Goal: Task Accomplishment & Management: Use online tool/utility

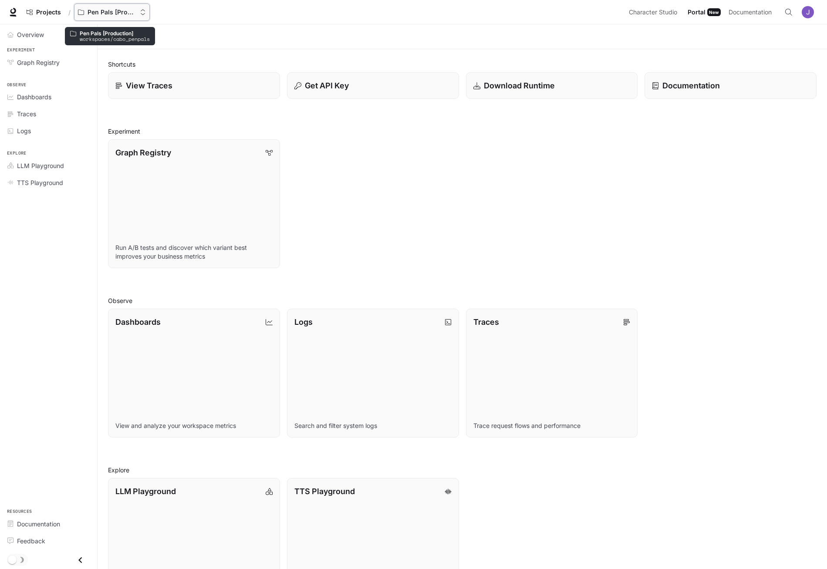
click at [109, 9] on p "Pen Pals [Production]" at bounding box center [111, 12] width 49 height 7
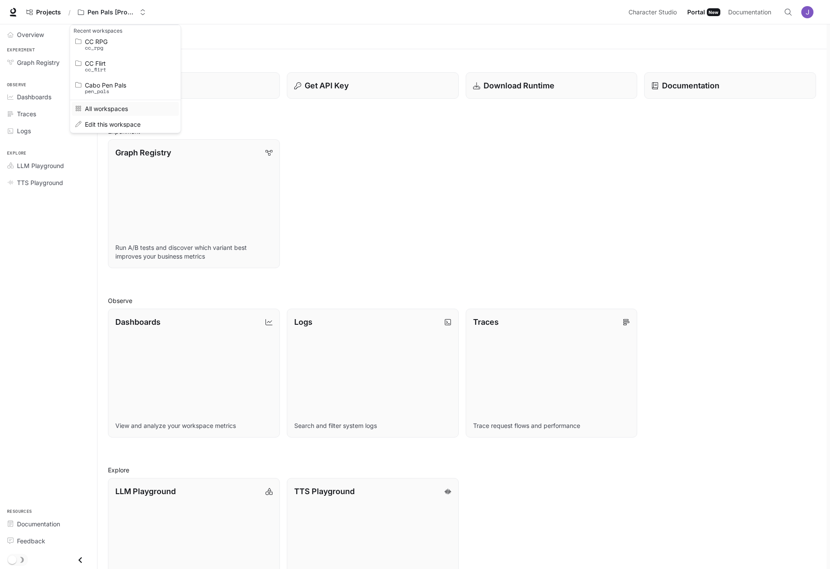
click at [116, 106] on span "All workspaces" at bounding box center [124, 108] width 78 height 7
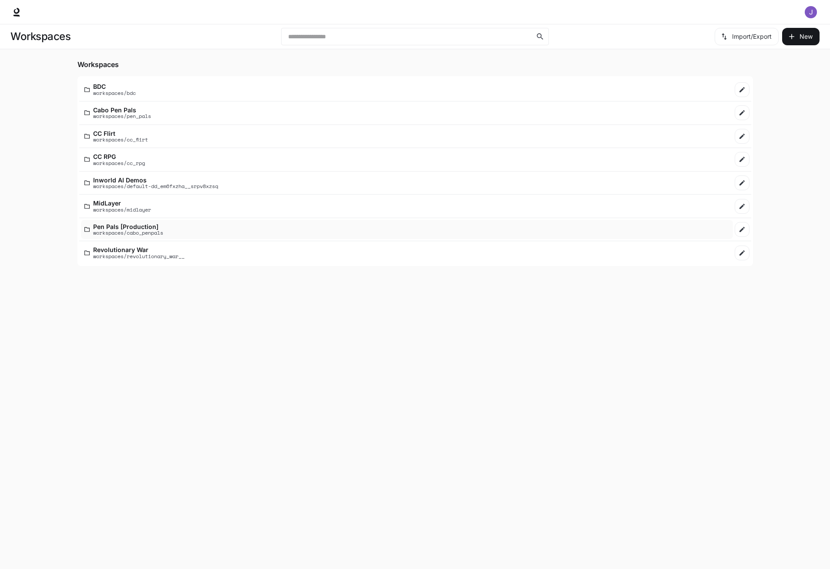
click at [117, 228] on p "Pen Pals [Production]" at bounding box center [128, 226] width 70 height 7
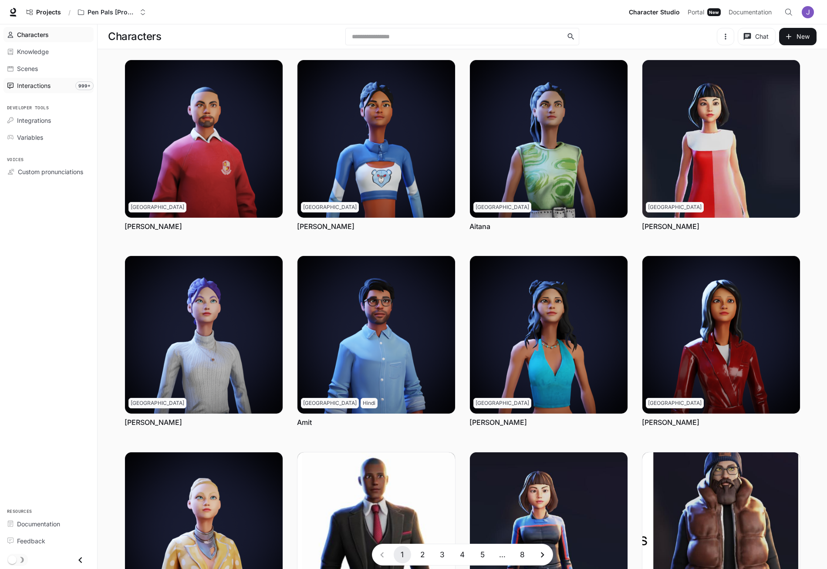
click at [39, 87] on span "Interactions" at bounding box center [34, 85] width 34 height 9
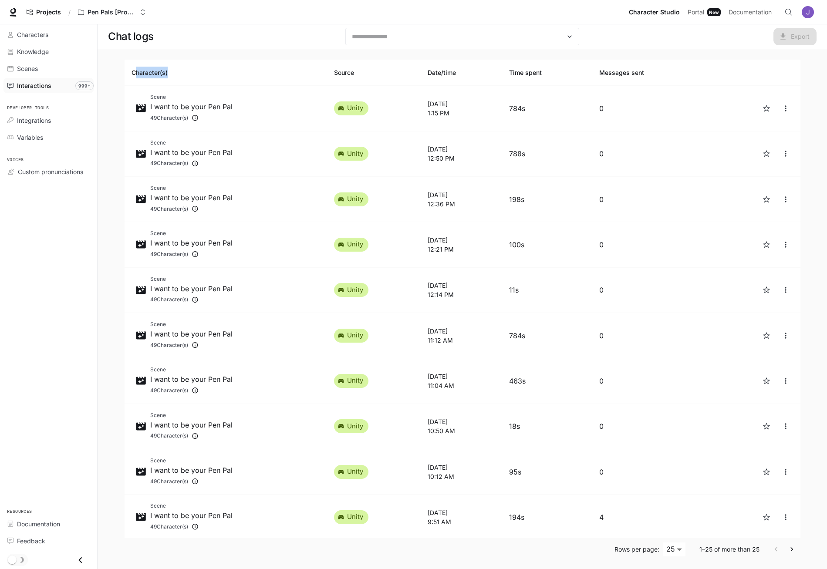
drag, startPoint x: 137, startPoint y: 86, endPoint x: 133, endPoint y: 77, distance: 10.2
click at [130, 73] on th "Character(s)" at bounding box center [225, 73] width 203 height 26
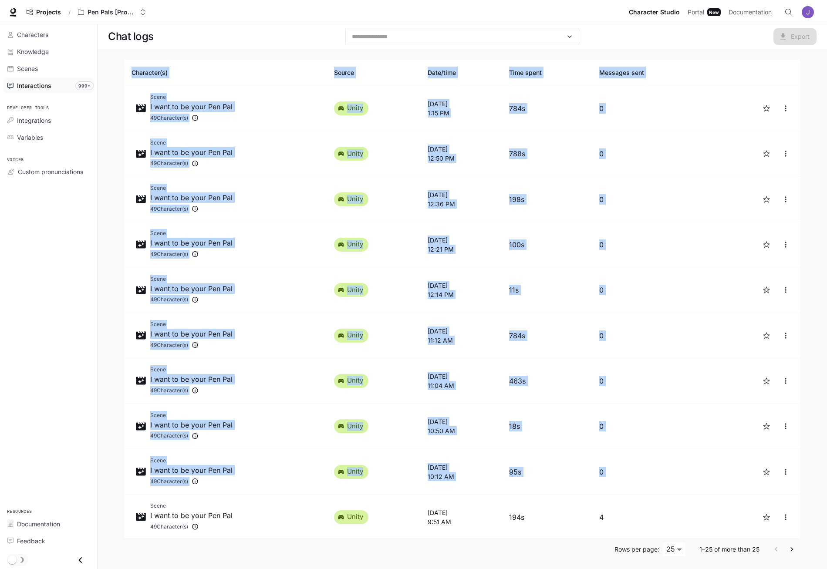
drag, startPoint x: 130, startPoint y: 71, endPoint x: 828, endPoint y: 143, distance: 701.0
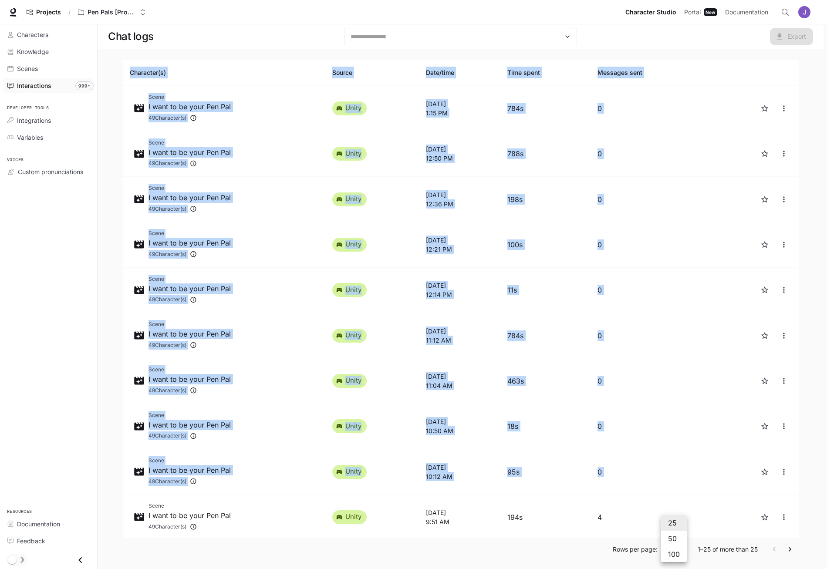
click at [680, 545] on body "Skip to main content Projects / Pen Pals [Production] Character Studio Characte…" at bounding box center [413, 285] width 827 height 571
click at [676, 555] on li "100" at bounding box center [674, 554] width 26 height 16
type input "***"
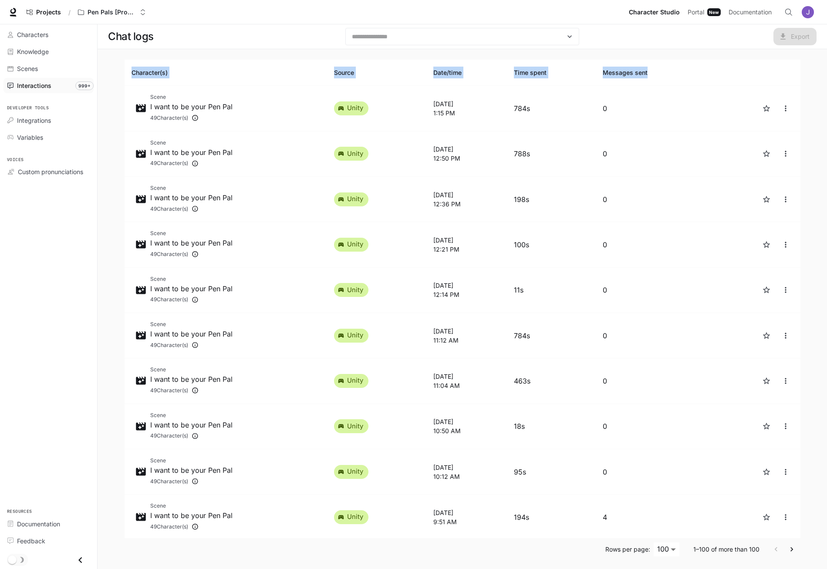
click at [151, 73] on th "Character(s)" at bounding box center [225, 73] width 203 height 26
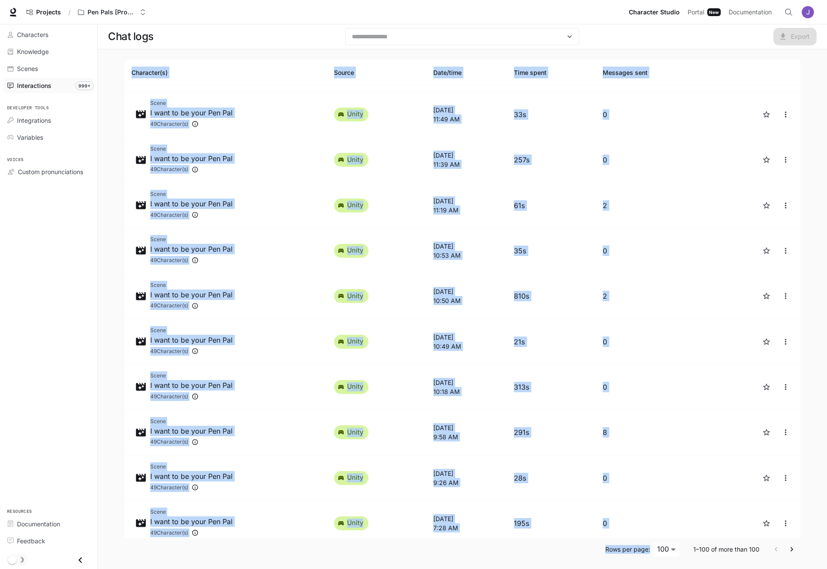
scroll to position [4077, 0]
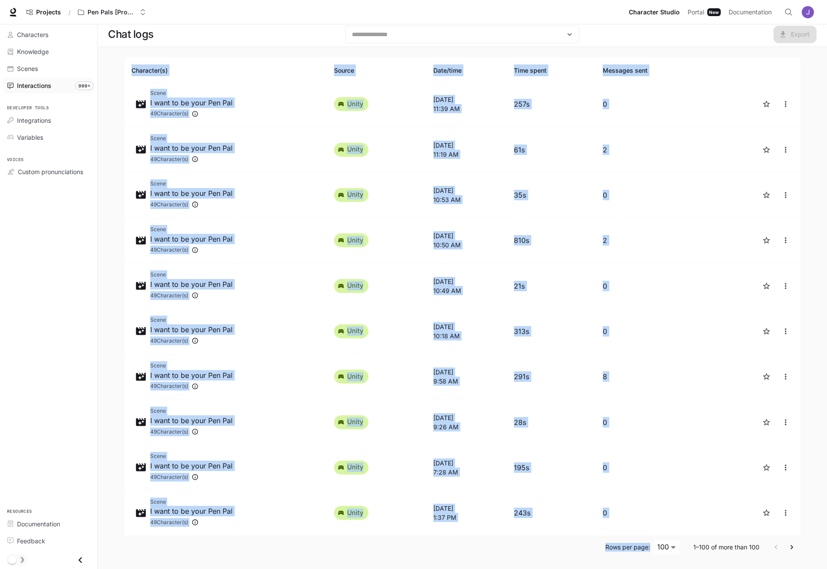
drag, startPoint x: 132, startPoint y: 71, endPoint x: 602, endPoint y: 572, distance: 686.8
click at [602, 569] on html "Skip to main content Projects / Pen Pals [Production] Character Studio Characte…" at bounding box center [413, 283] width 827 height 571
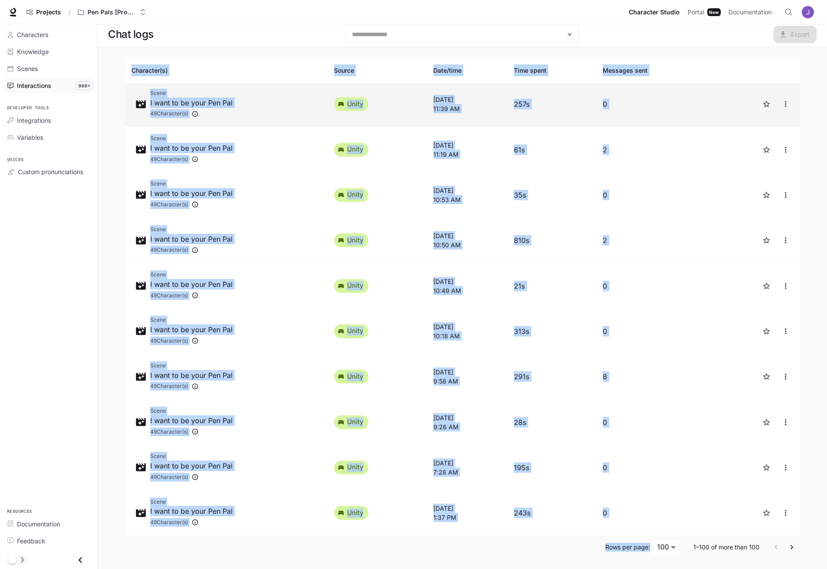
copy div "Character(s) Source Date/time Time spent Messages sent Scene I want to be your …"
click at [125, 101] on td "Scene I want to be your Pen Pal 49 Character(s)" at bounding box center [225, 104] width 203 height 45
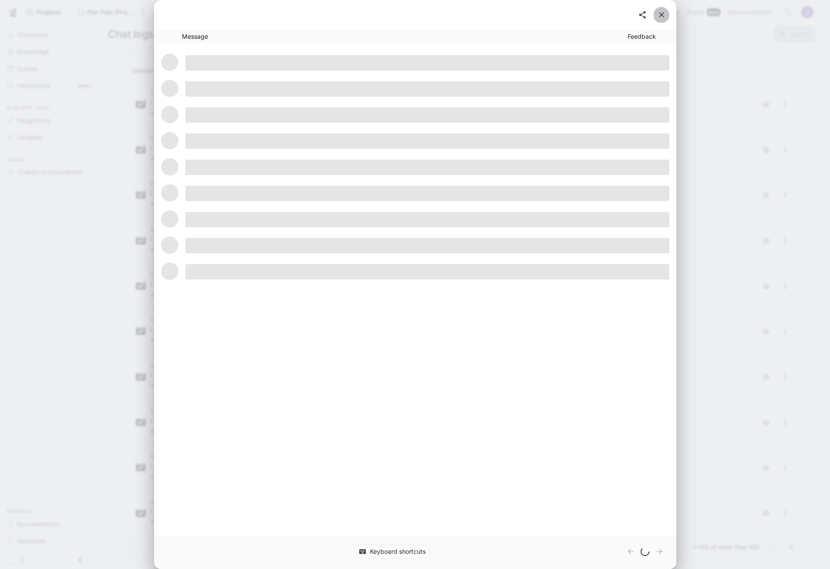
click at [656, 14] on button "close" at bounding box center [662, 15] width 16 height 16
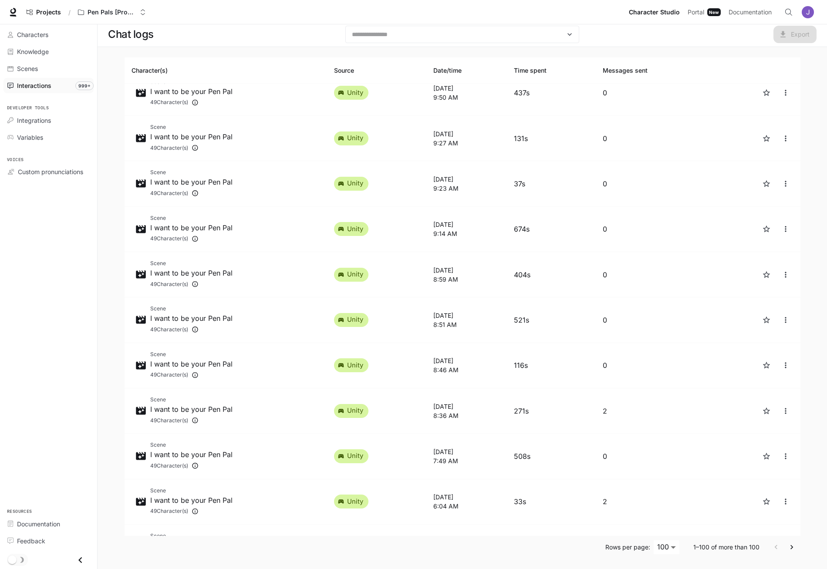
scroll to position [2771, 0]
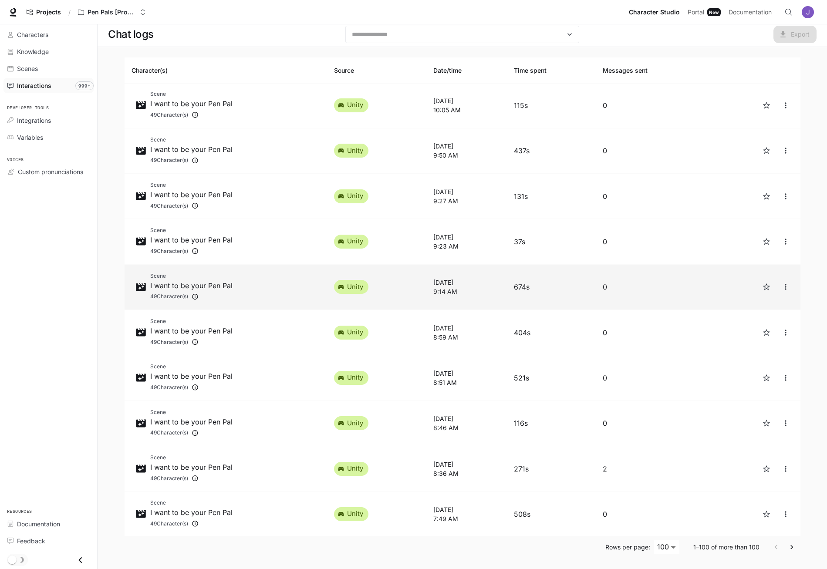
click at [536, 287] on td "674s" at bounding box center [551, 287] width 89 height 45
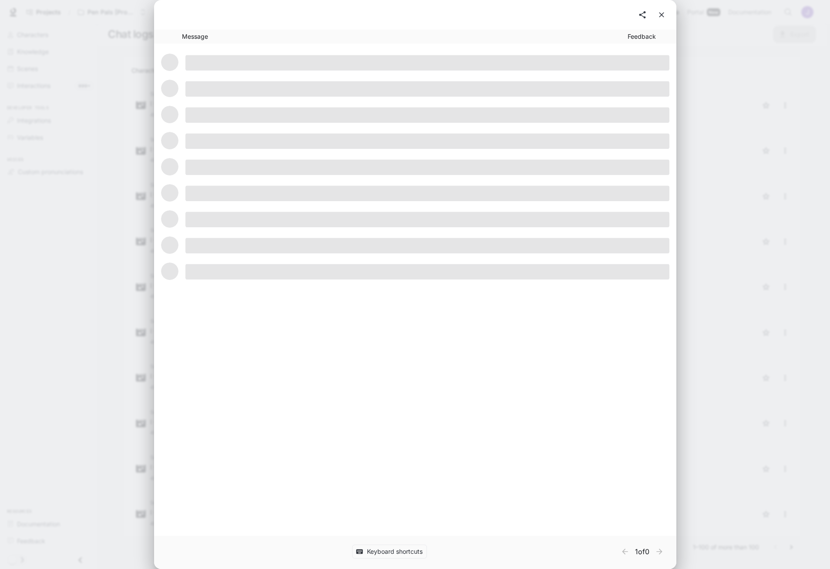
click at [662, 13] on icon "close" at bounding box center [661, 14] width 9 height 9
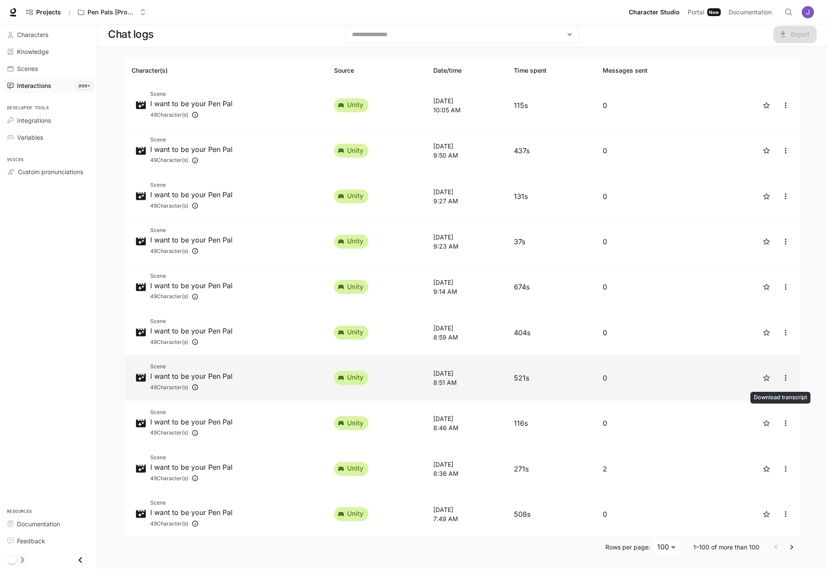
click at [781, 380] on icon "close" at bounding box center [785, 377] width 9 height 9
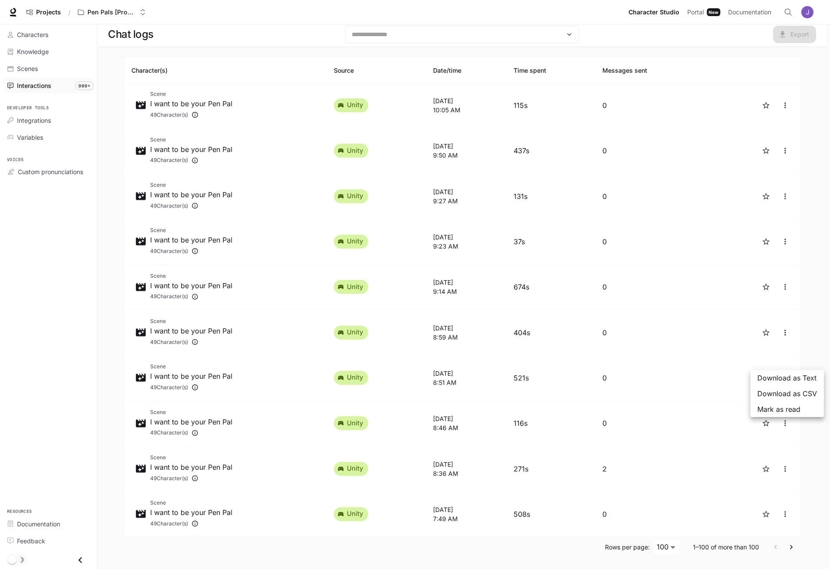
click at [779, 378] on span "Download as Text" at bounding box center [787, 378] width 60 height 10
click at [105, 246] on main "Chat logs ​ Export Character(s) Source Date/time Time spent Messages sent Scene…" at bounding box center [462, 295] width 729 height 547
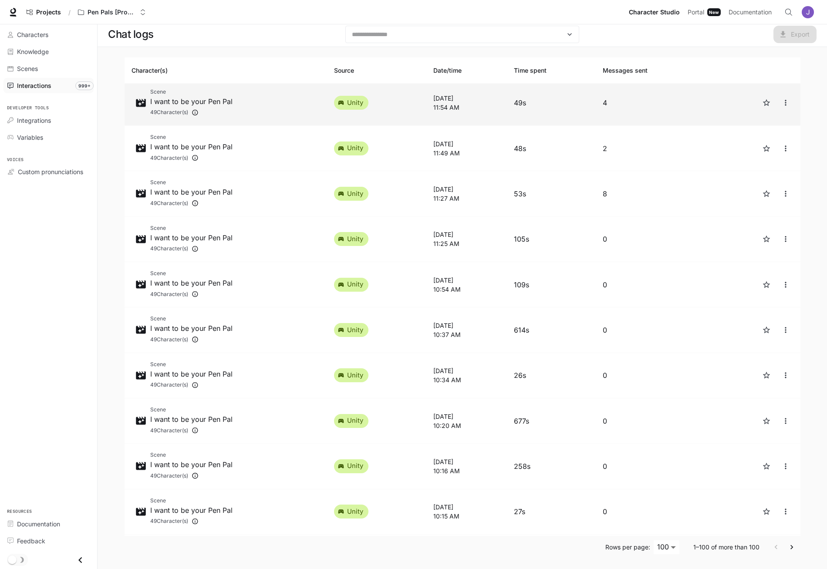
scroll to position [2212, 0]
